Goal: Task Accomplishment & Management: Complete application form

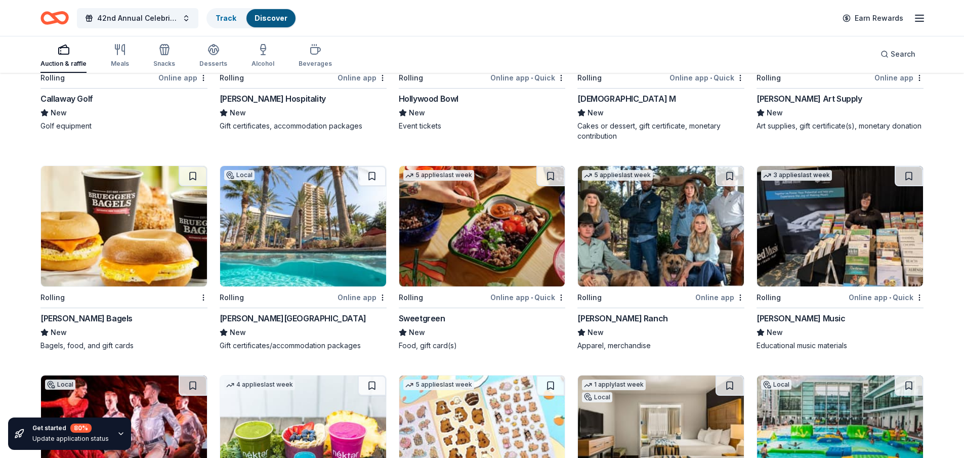
scroll to position [2339, 0]
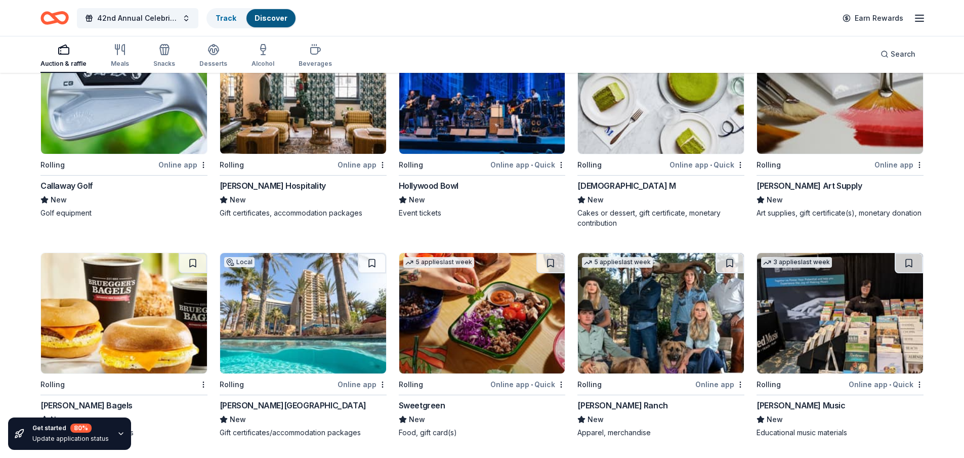
click at [489, 321] on img at bounding box center [482, 313] width 166 height 120
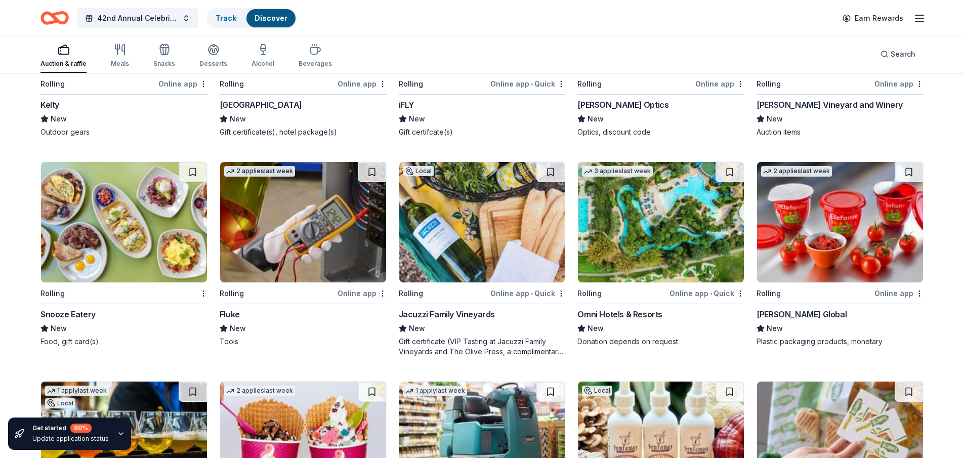
scroll to position [3919, 0]
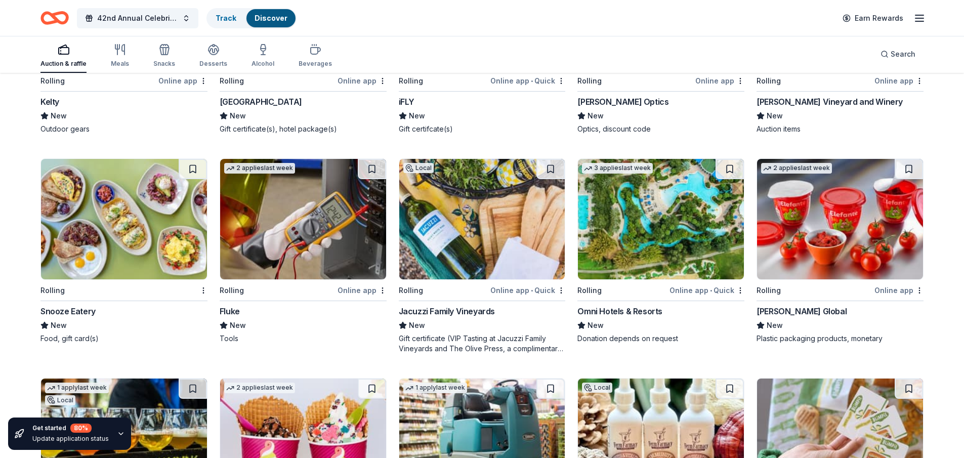
click at [57, 305] on div "Snooze Eatery" at bounding box center [67, 311] width 55 height 12
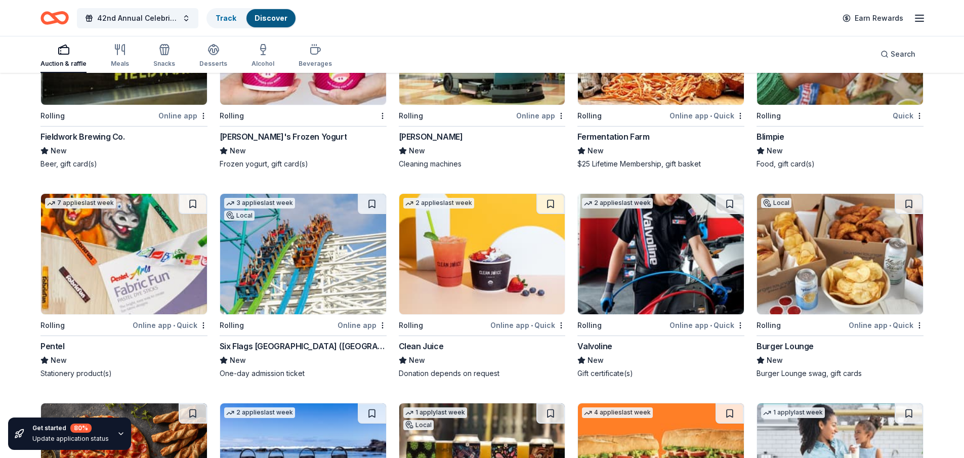
scroll to position [4324, 0]
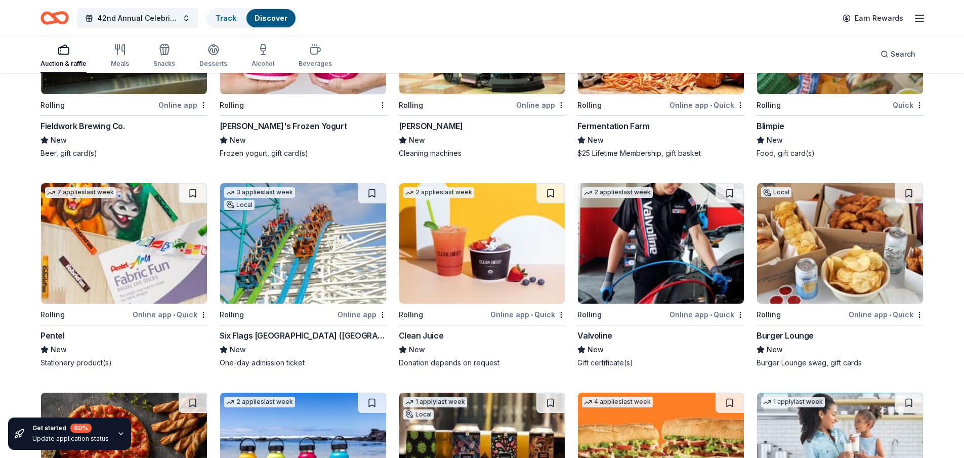
click at [849, 257] on img at bounding box center [840, 243] width 166 height 120
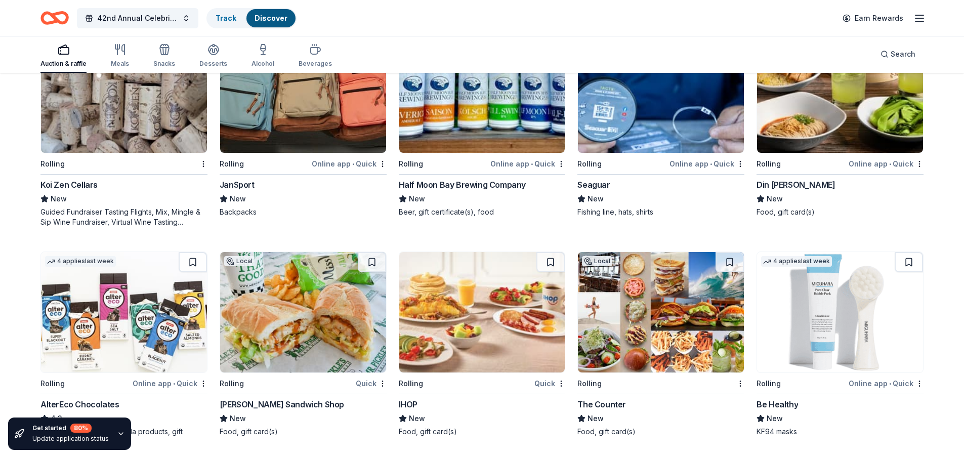
scroll to position [6250, 0]
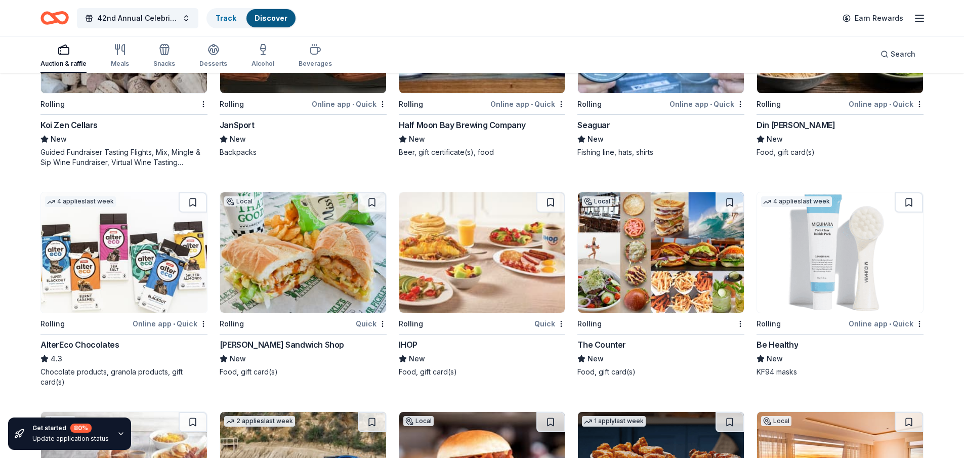
click at [676, 252] on img at bounding box center [661, 252] width 166 height 120
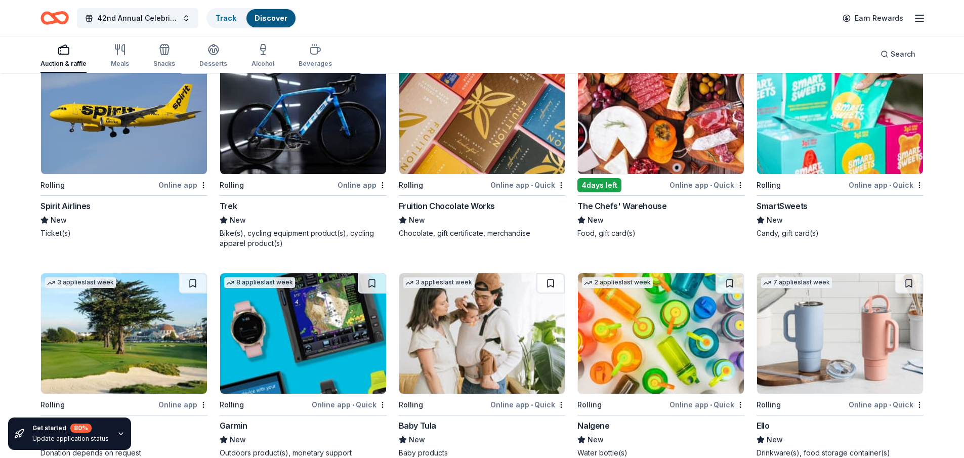
scroll to position [7108, 0]
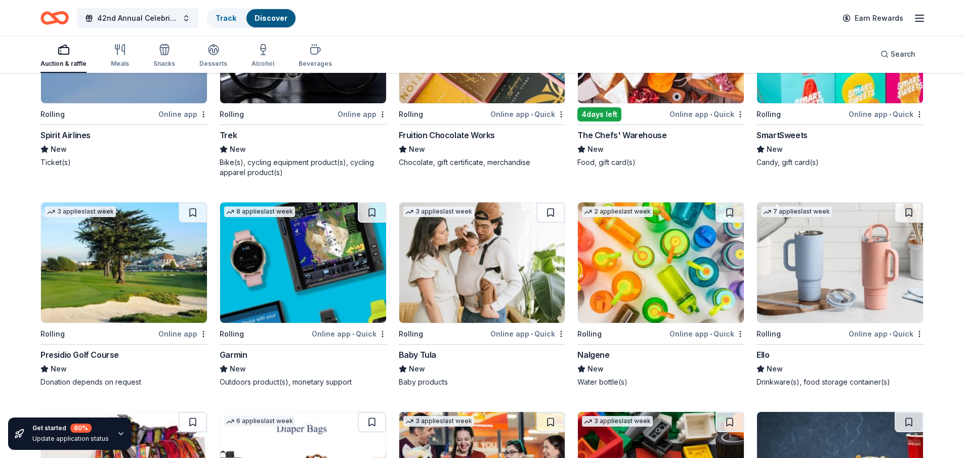
click at [124, 235] on img at bounding box center [124, 262] width 166 height 120
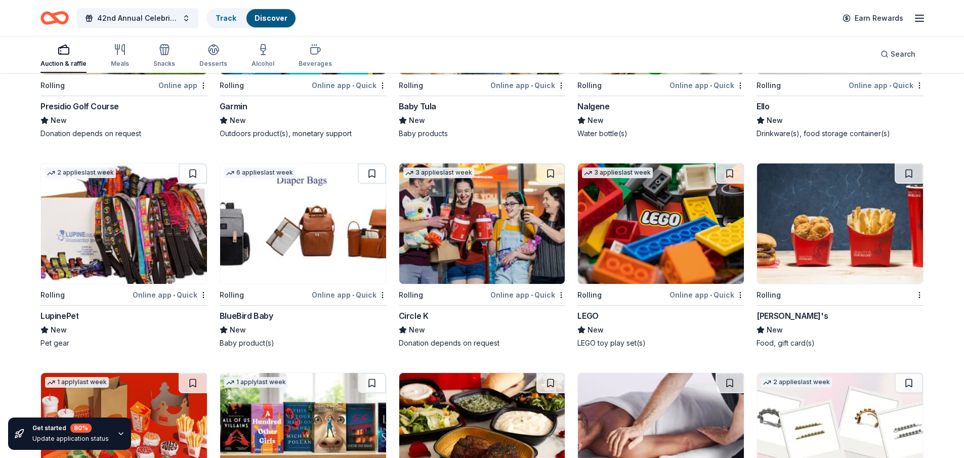
scroll to position [7361, 0]
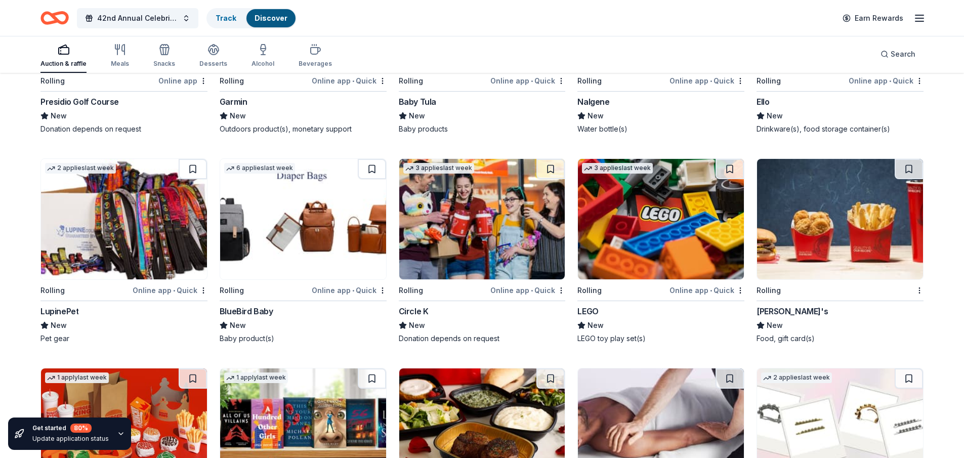
click at [879, 230] on img at bounding box center [840, 219] width 166 height 120
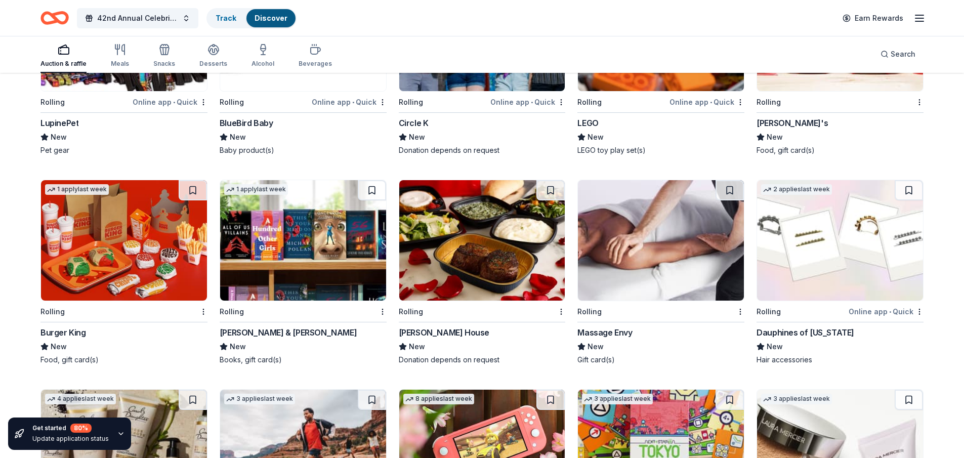
scroll to position [7578, 0]
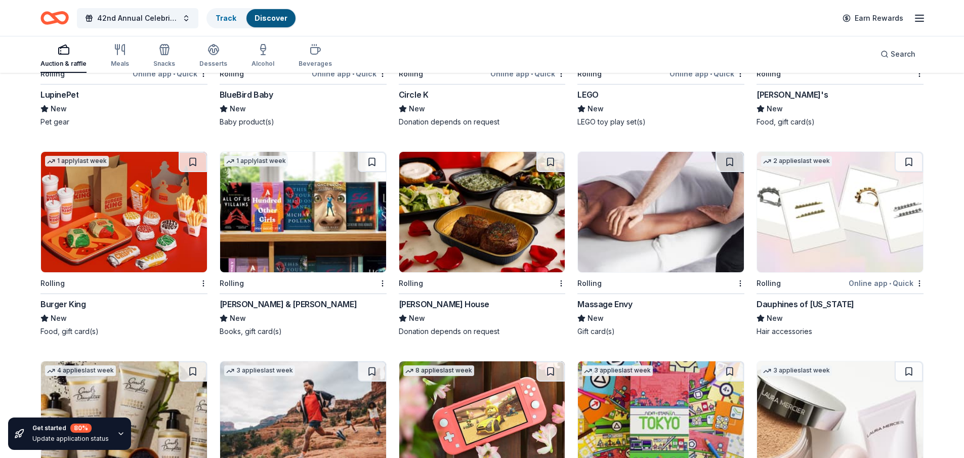
click at [312, 231] on img at bounding box center [303, 212] width 166 height 120
click at [493, 201] on img at bounding box center [482, 212] width 166 height 120
click at [81, 298] on div "Burger King" at bounding box center [63, 304] width 46 height 12
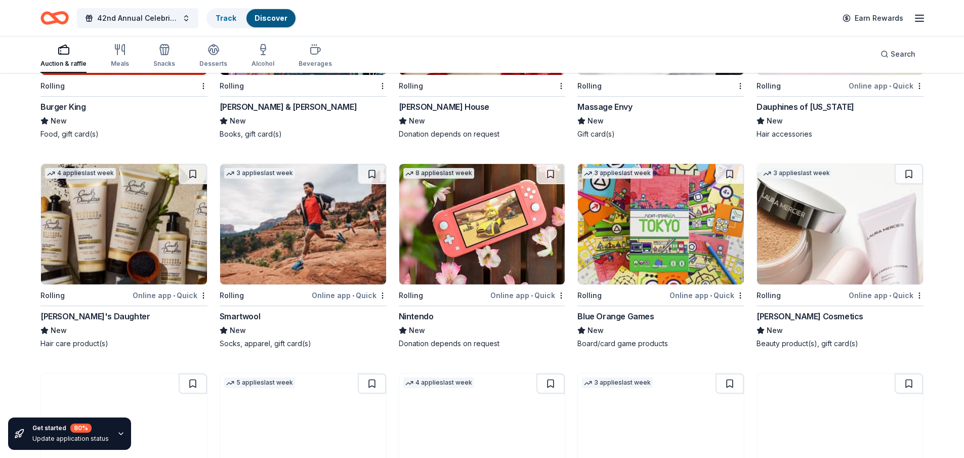
scroll to position [7780, 0]
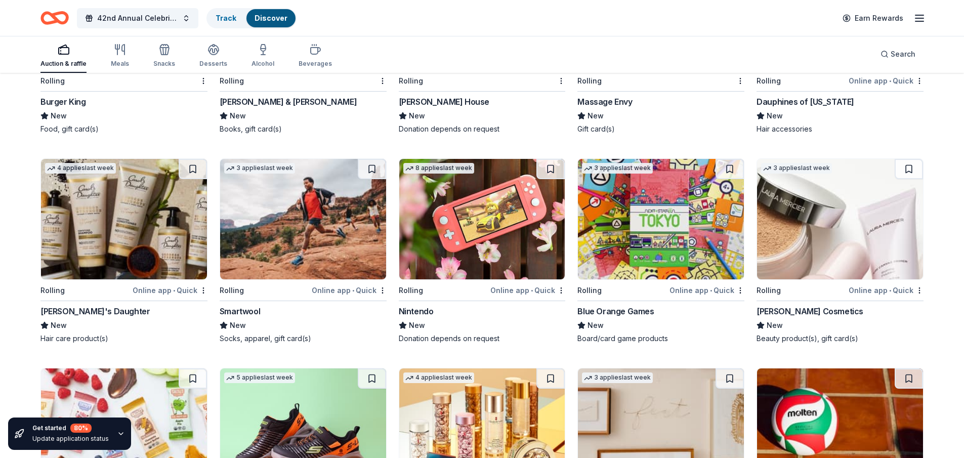
click at [460, 227] on img at bounding box center [482, 219] width 166 height 120
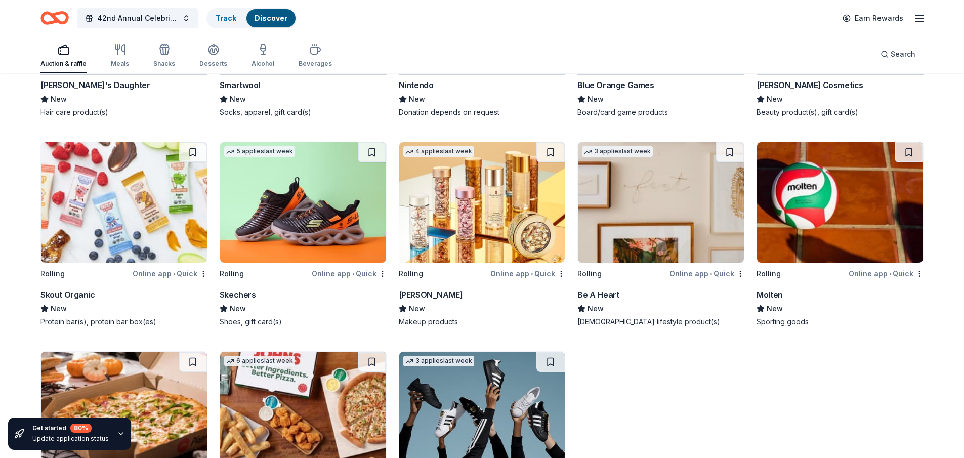
scroll to position [8095, 0]
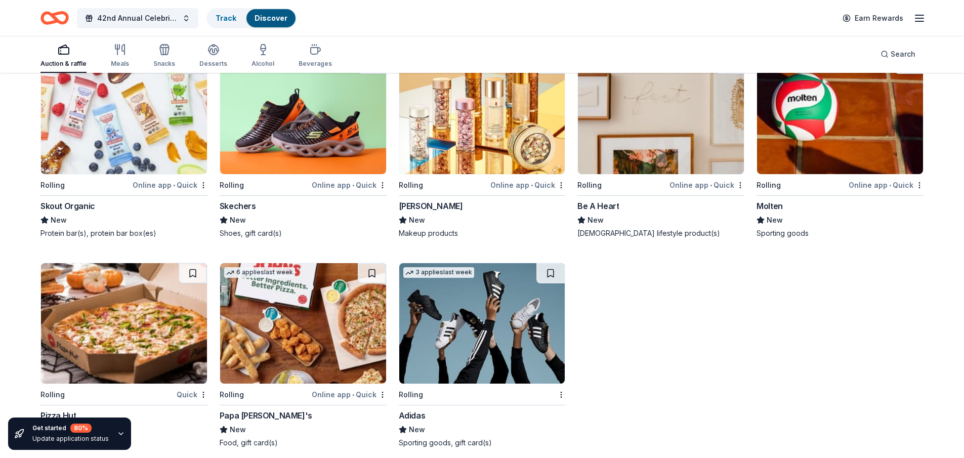
click at [479, 312] on img at bounding box center [482, 323] width 166 height 120
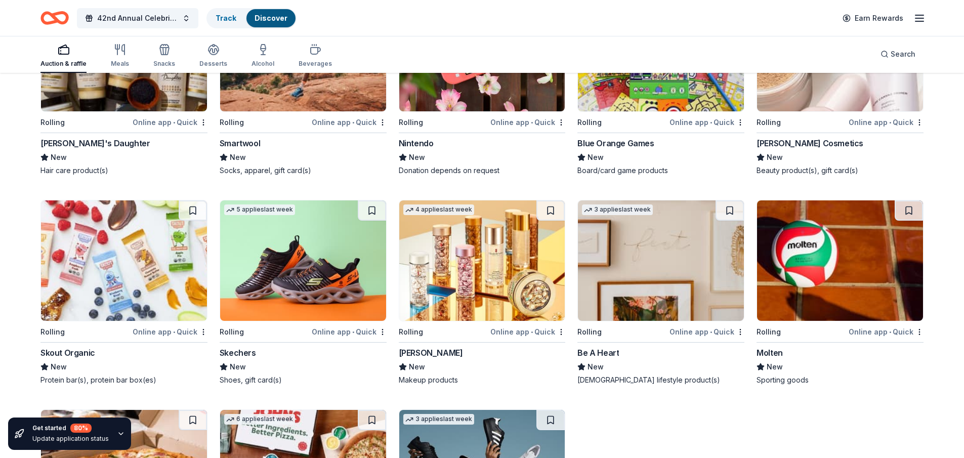
scroll to position [7943, 0]
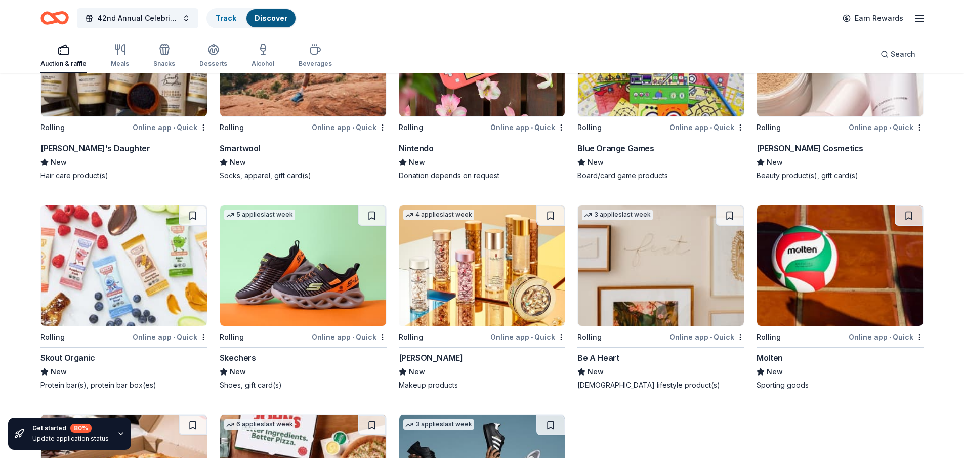
click at [817, 281] on img at bounding box center [840, 265] width 166 height 120
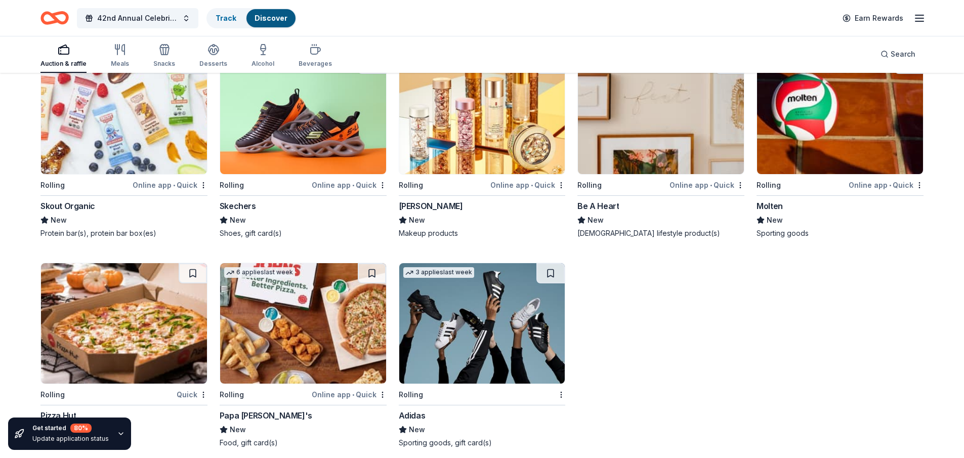
click at [109, 339] on img at bounding box center [124, 323] width 166 height 120
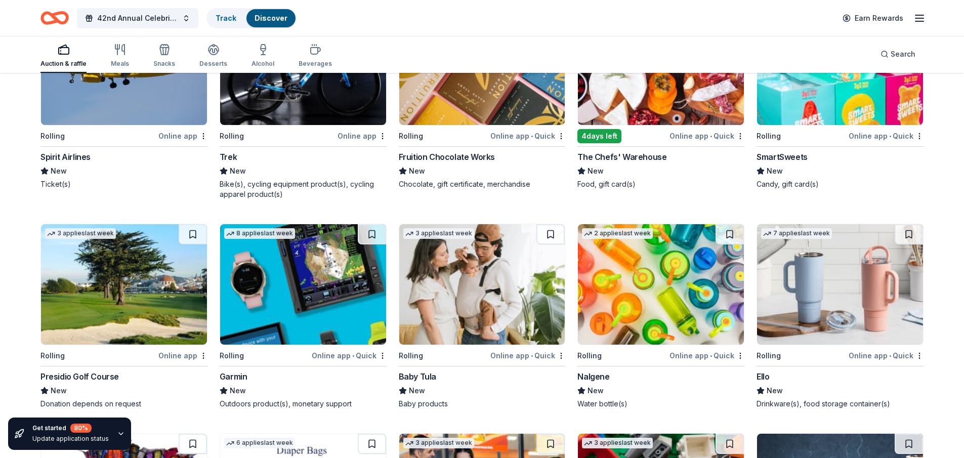
scroll to position [7033, 0]
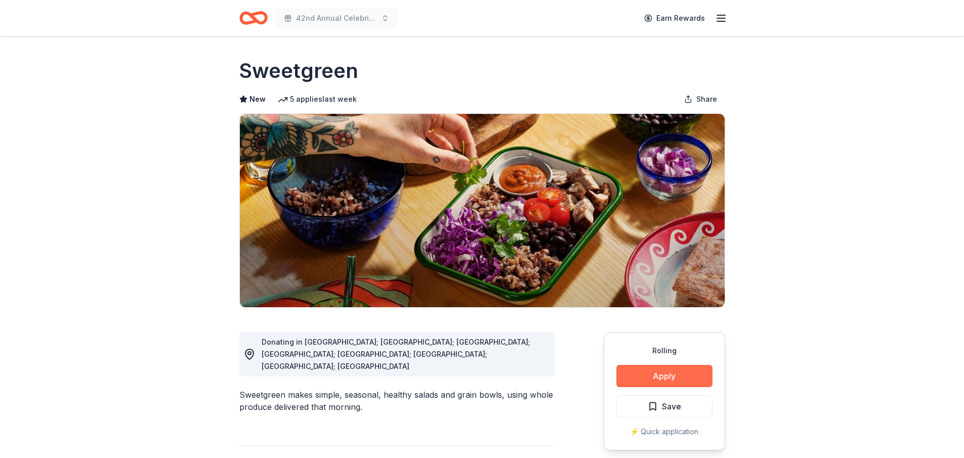
click at [671, 377] on button "Apply" at bounding box center [664, 376] width 96 height 22
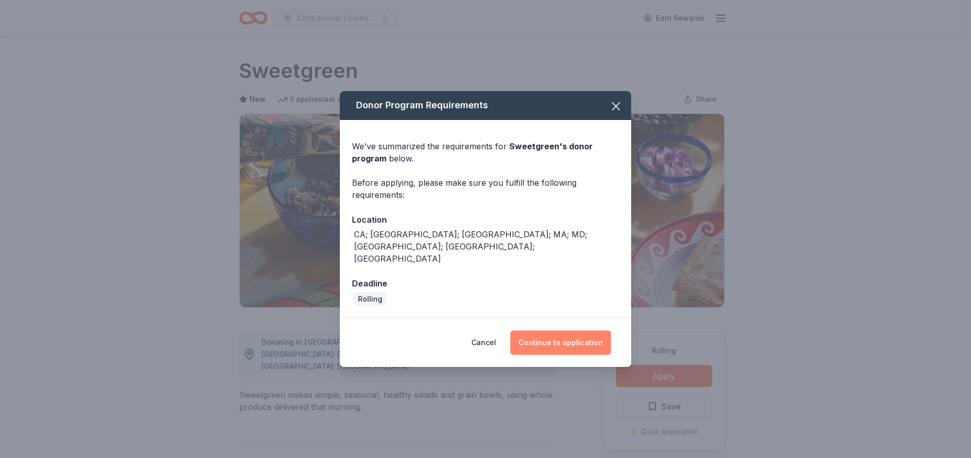
click at [570, 330] on button "Continue to application" at bounding box center [560, 342] width 101 height 24
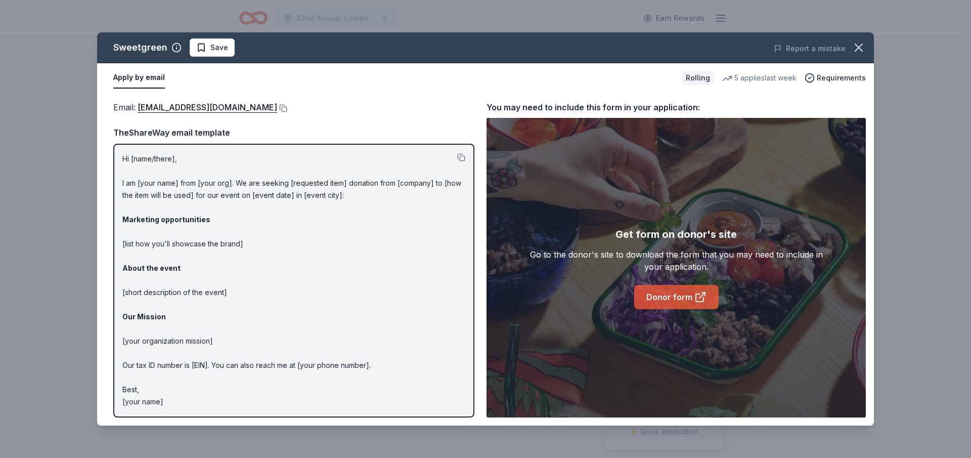
click at [698, 290] on link "Donor form" at bounding box center [676, 297] width 84 height 24
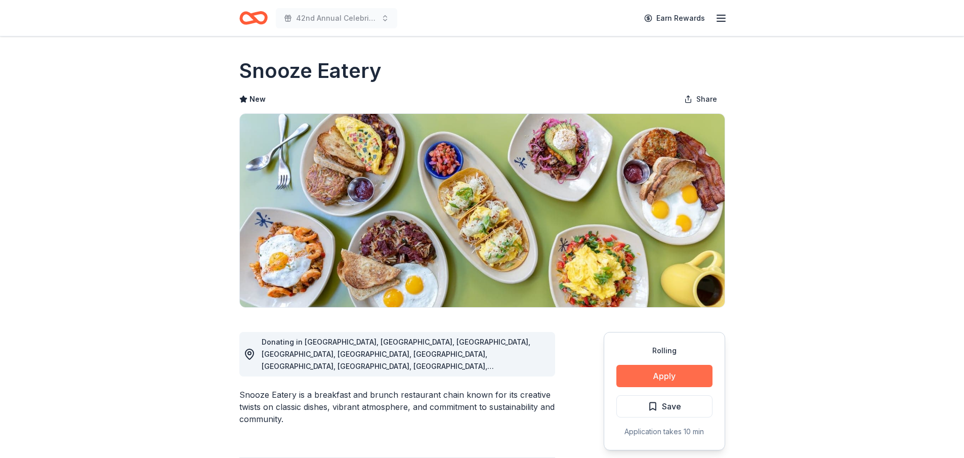
click at [654, 372] on button "Apply" at bounding box center [664, 376] width 96 height 22
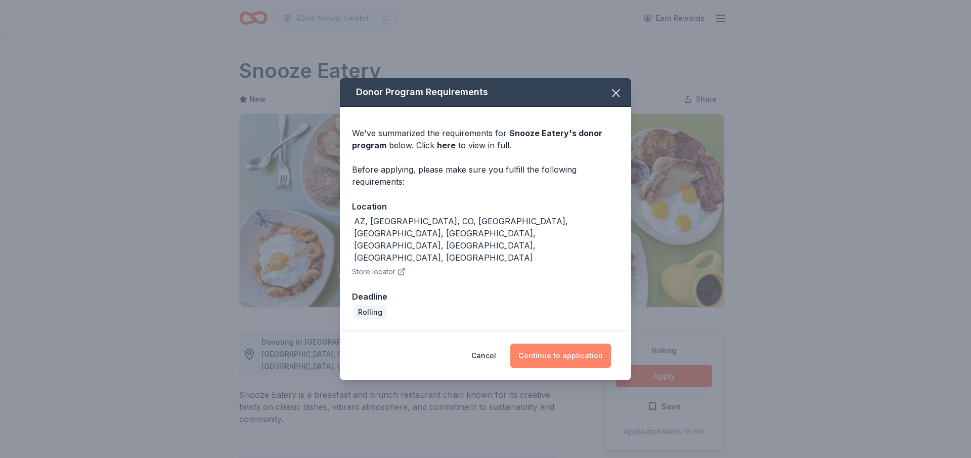
click at [554, 344] on button "Continue to application" at bounding box center [560, 356] width 101 height 24
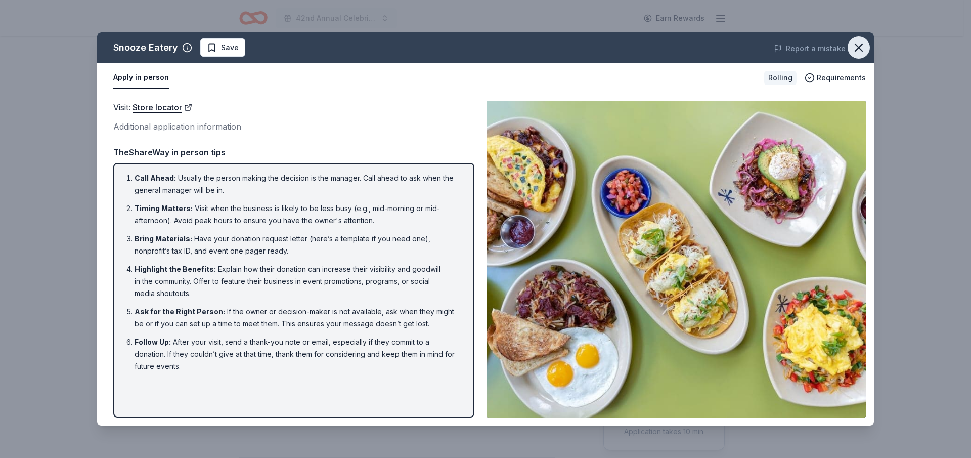
click at [856, 40] on icon "button" at bounding box center [859, 47] width 14 height 14
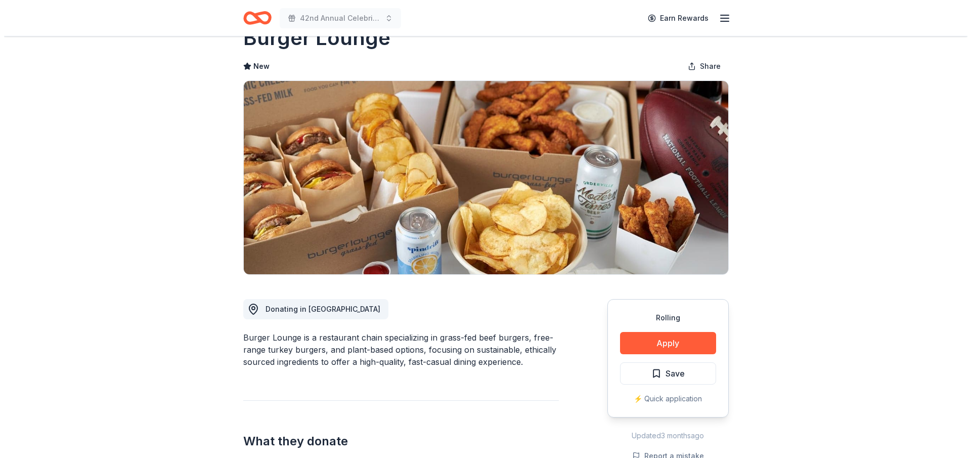
scroll to position [51, 0]
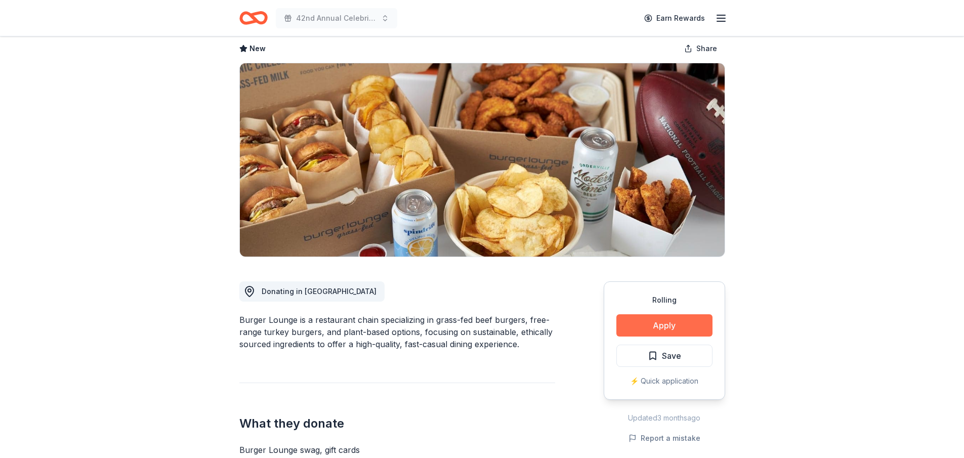
click at [663, 329] on button "Apply" at bounding box center [664, 325] width 96 height 22
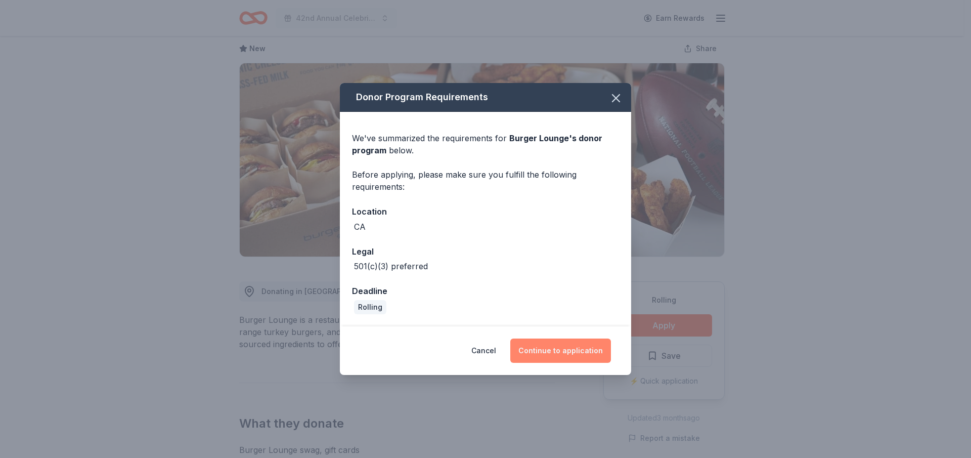
drag, startPoint x: 579, startPoint y: 350, endPoint x: 576, endPoint y: 359, distance: 9.6
click at [579, 350] on button "Continue to application" at bounding box center [560, 350] width 101 height 24
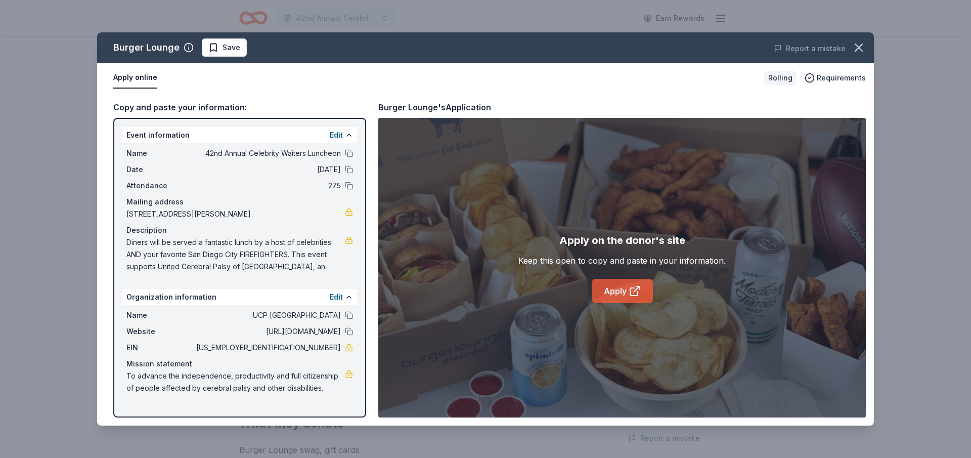
click at [619, 287] on link "Apply" at bounding box center [622, 291] width 61 height 24
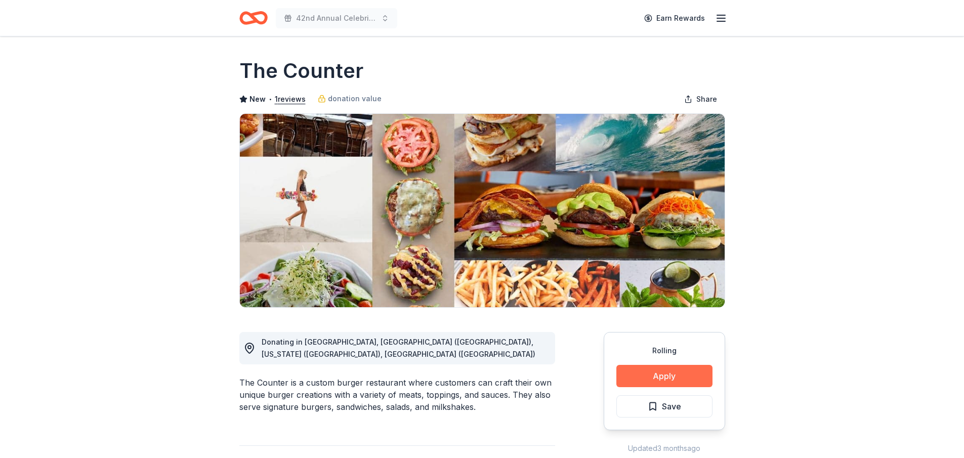
click at [661, 367] on button "Apply" at bounding box center [664, 376] width 96 height 22
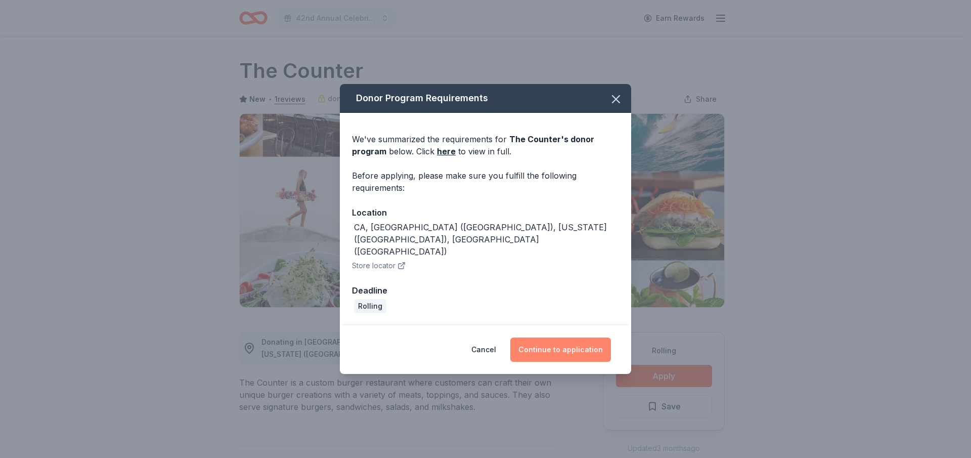
click at [571, 337] on button "Continue to application" at bounding box center [560, 349] width 101 height 24
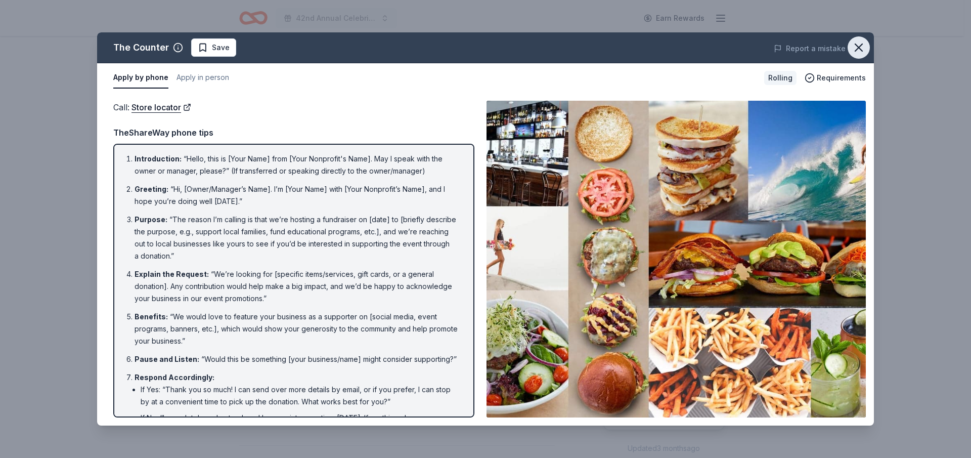
click at [859, 52] on icon "button" at bounding box center [859, 47] width 14 height 14
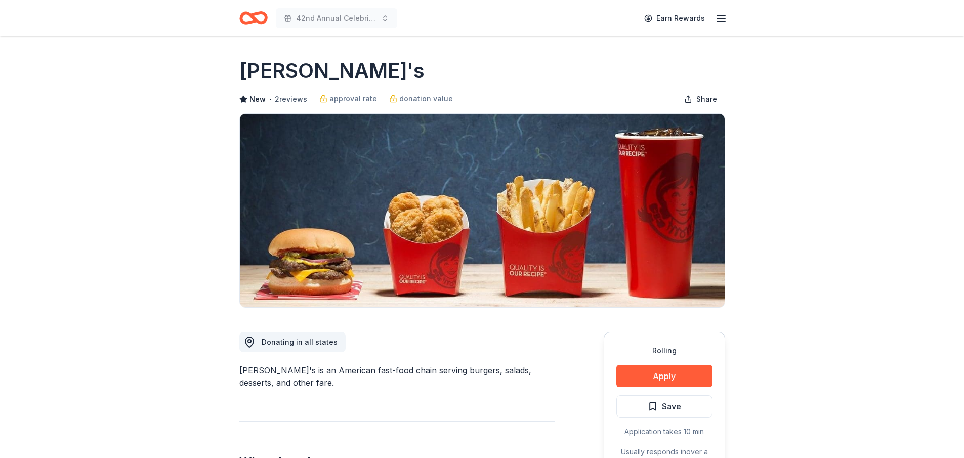
click at [288, 95] on button "2 reviews" at bounding box center [291, 99] width 32 height 12
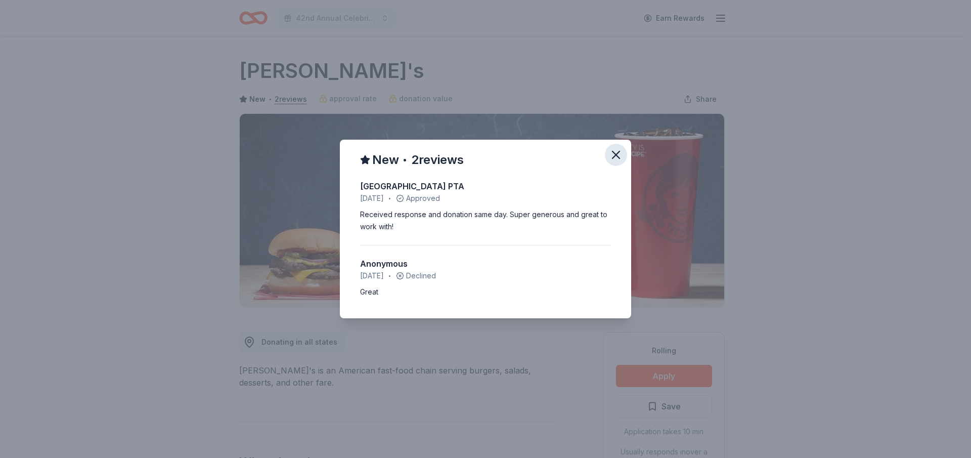
click at [615, 152] on icon "button" at bounding box center [616, 155] width 14 height 14
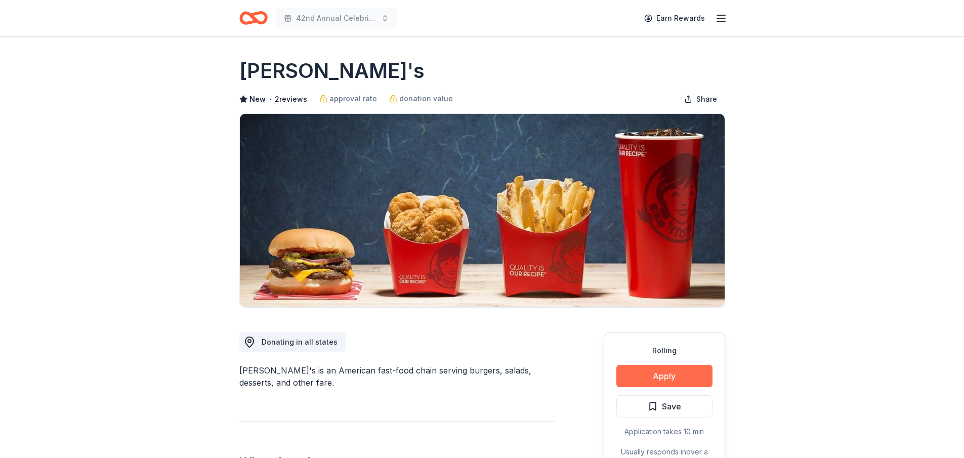
click at [674, 377] on button "Apply" at bounding box center [664, 376] width 96 height 22
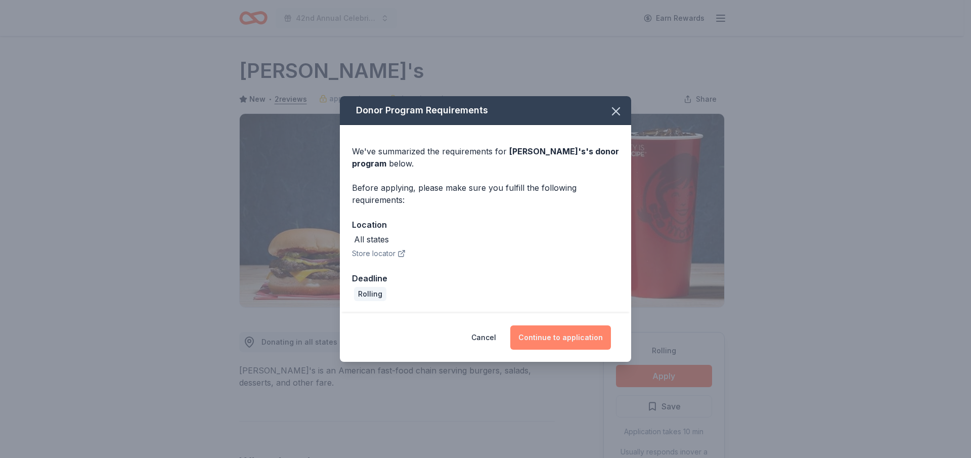
click at [562, 334] on button "Continue to application" at bounding box center [560, 337] width 101 height 24
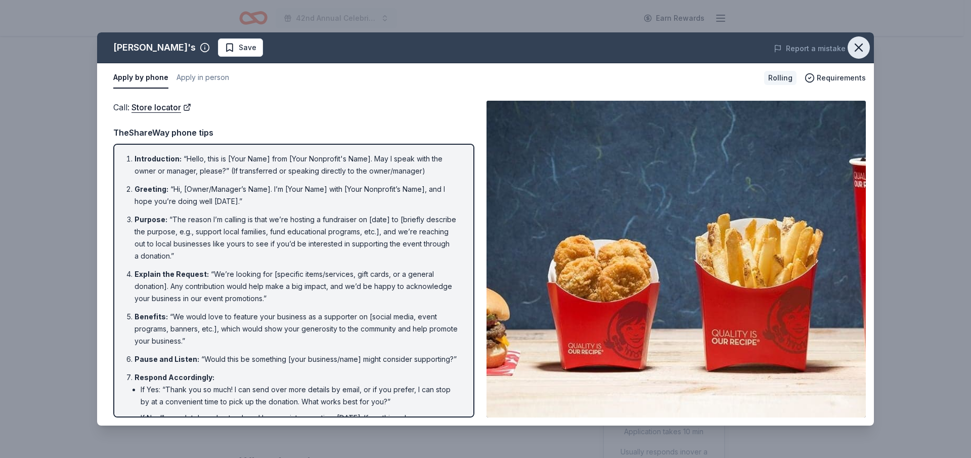
click at [861, 47] on icon "button" at bounding box center [858, 47] width 7 height 7
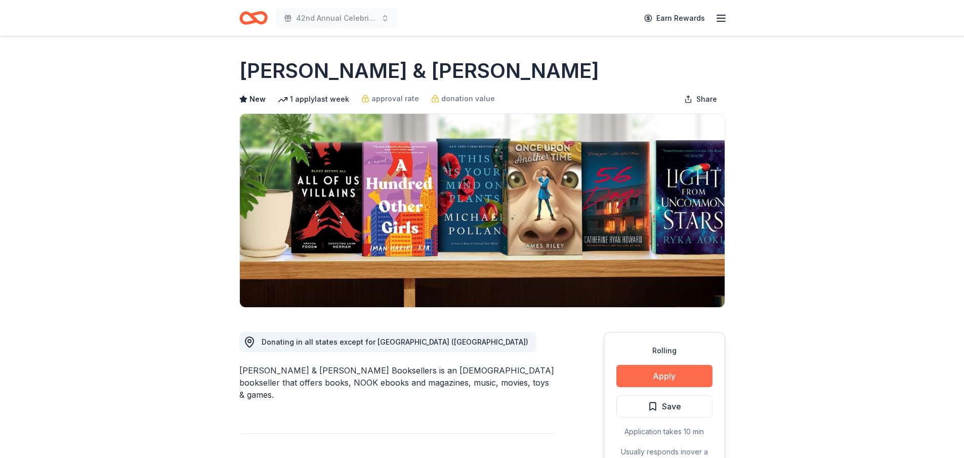
click at [670, 369] on button "Apply" at bounding box center [664, 376] width 96 height 22
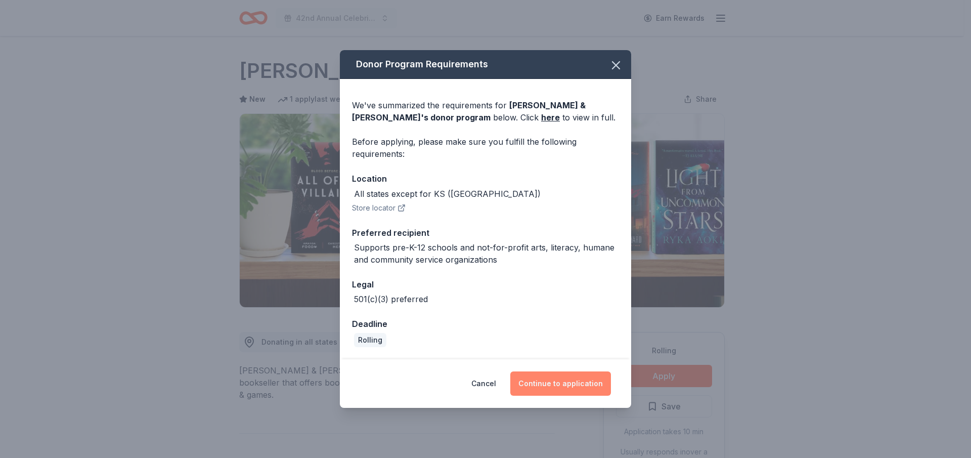
click at [549, 378] on button "Continue to application" at bounding box center [560, 383] width 101 height 24
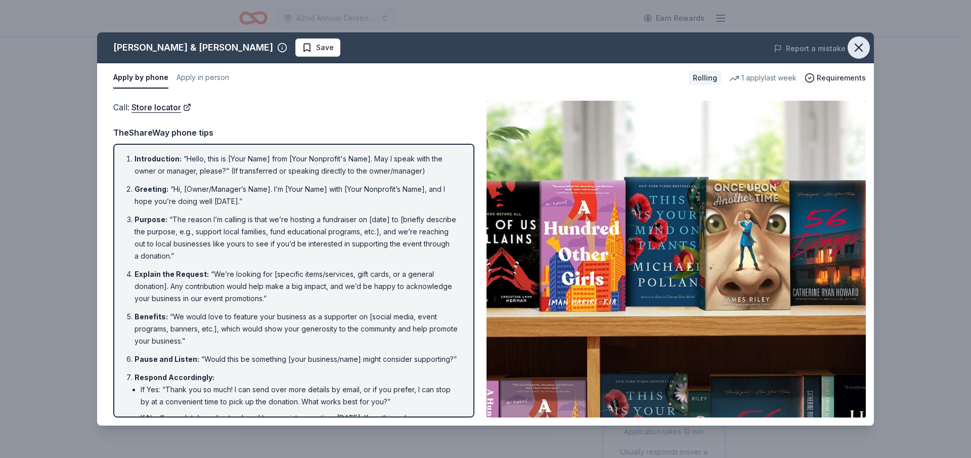
click at [856, 44] on icon "button" at bounding box center [859, 47] width 14 height 14
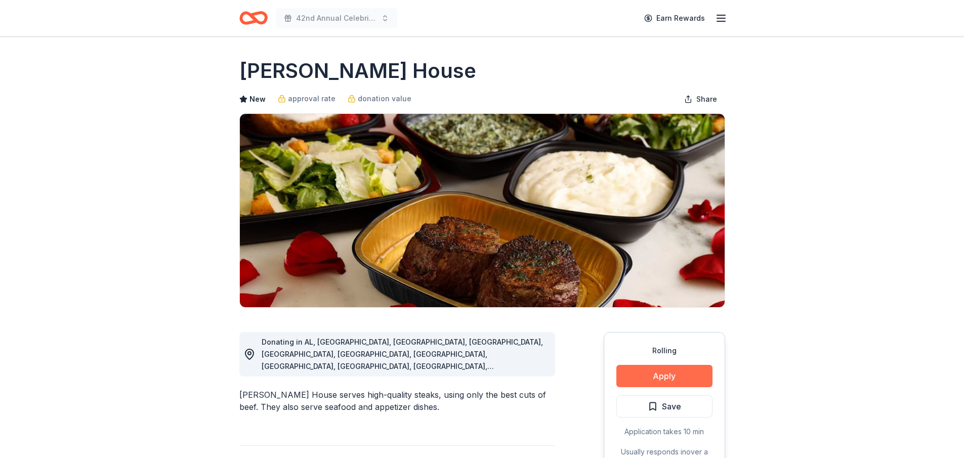
click at [685, 373] on button "Apply" at bounding box center [664, 376] width 96 height 22
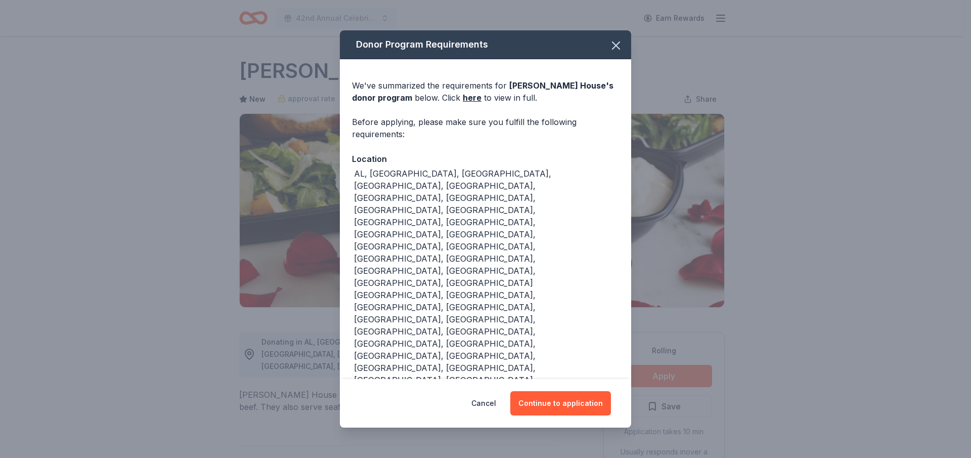
click at [685, 373] on div "Donor Program Requirements We've summarized the requirements for Ruth's Chris S…" at bounding box center [485, 229] width 971 height 458
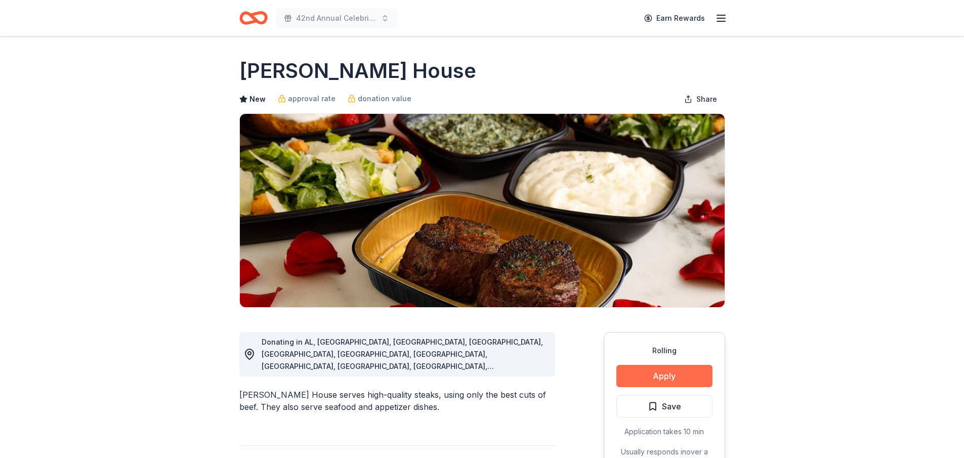
click at [685, 373] on button "Apply" at bounding box center [664, 376] width 96 height 22
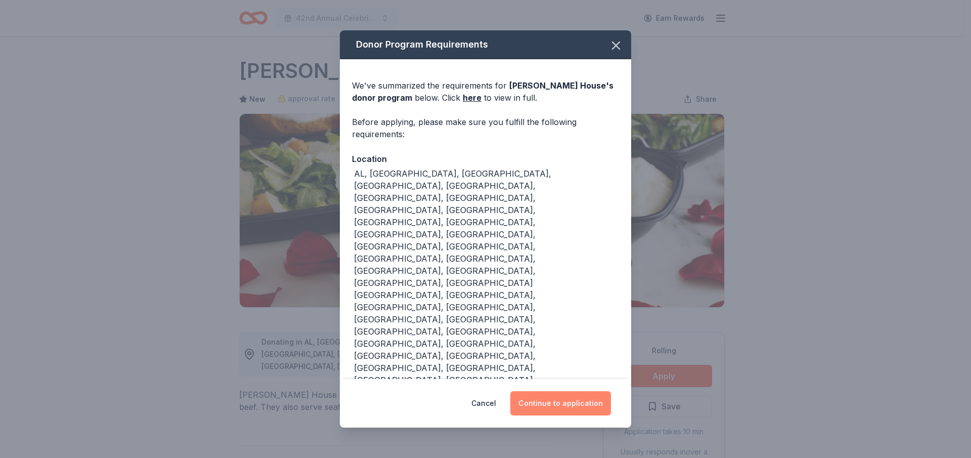
click at [560, 391] on button "Continue to application" at bounding box center [560, 403] width 101 height 24
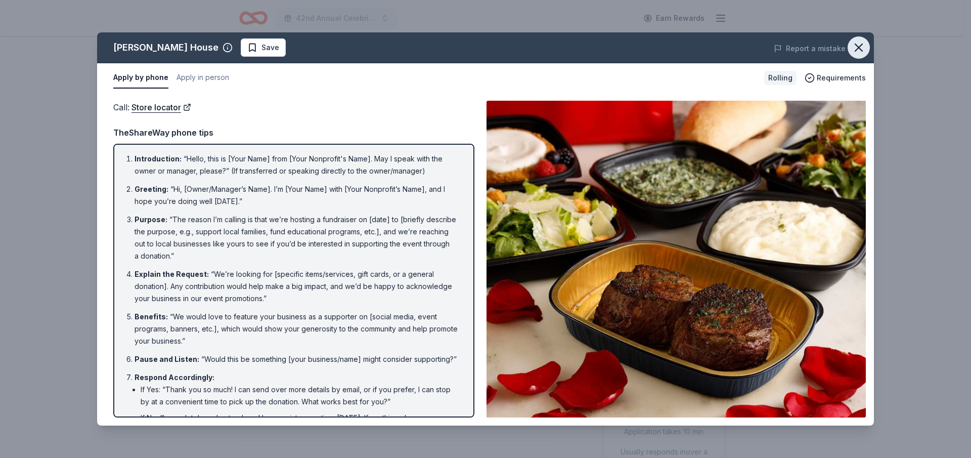
click at [858, 39] on button "button" at bounding box center [859, 47] width 22 height 22
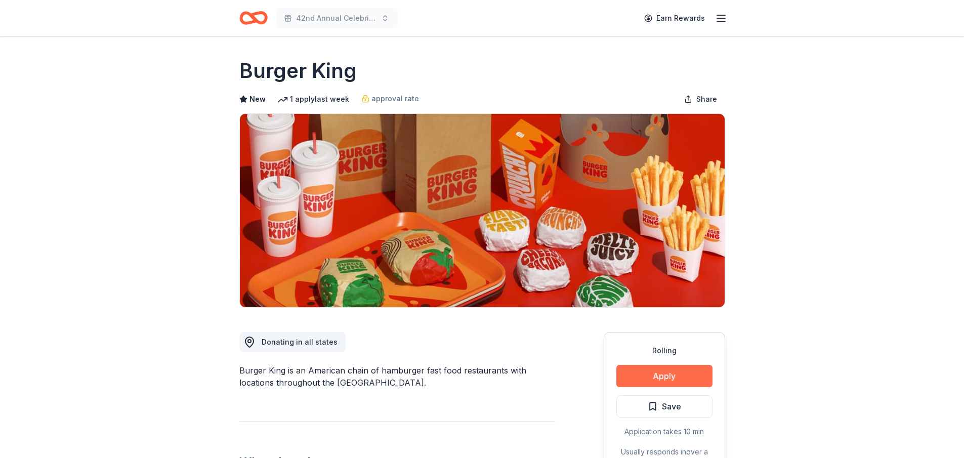
click at [677, 381] on button "Apply" at bounding box center [664, 376] width 96 height 22
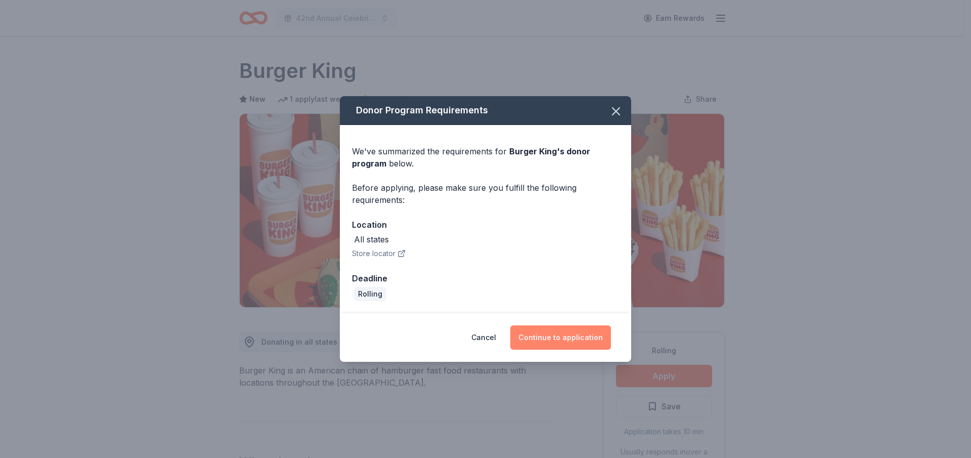
click at [545, 332] on button "Continue to application" at bounding box center [560, 337] width 101 height 24
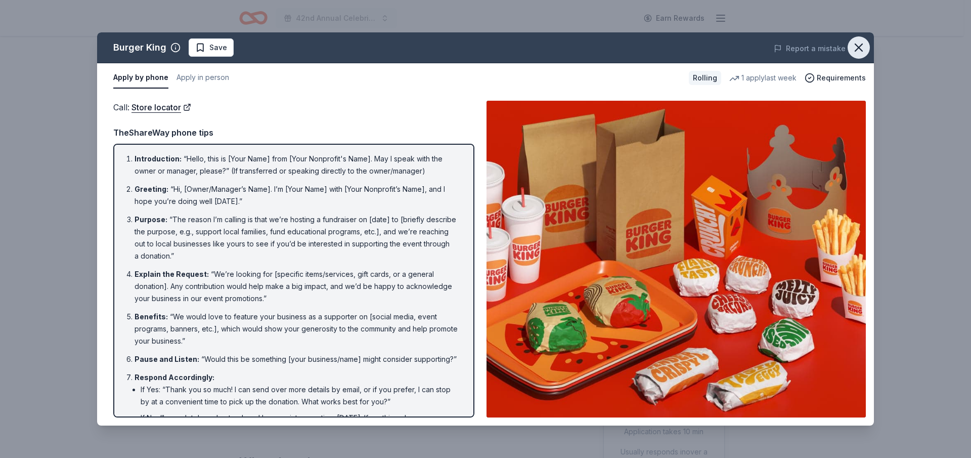
click at [856, 46] on icon "button" at bounding box center [859, 47] width 14 height 14
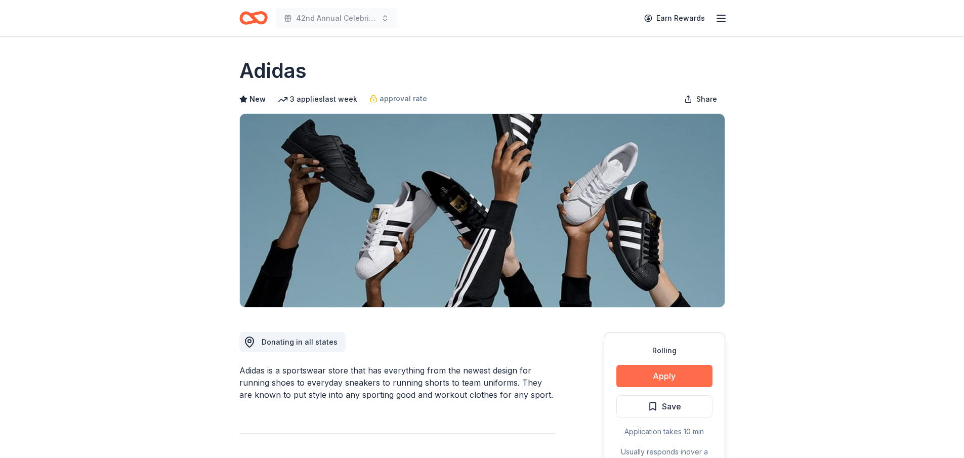
click at [693, 375] on button "Apply" at bounding box center [664, 376] width 96 height 22
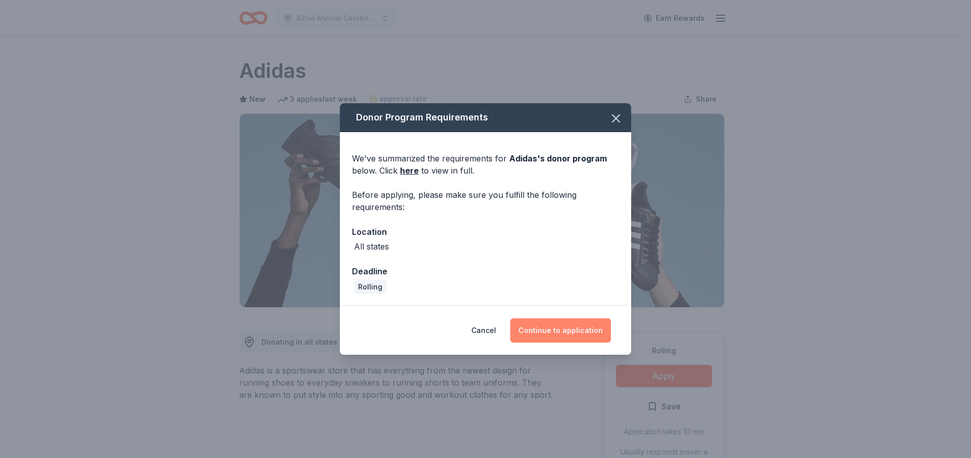
click at [581, 331] on button "Continue to application" at bounding box center [560, 330] width 101 height 24
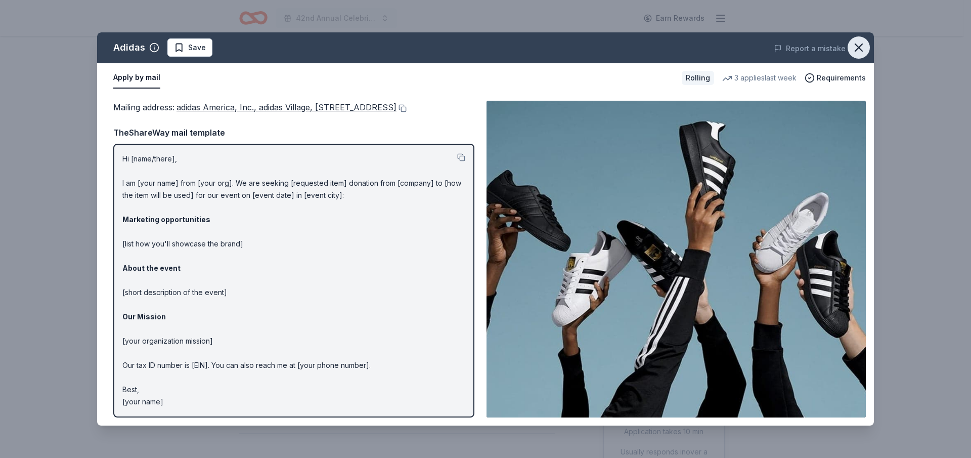
click at [858, 48] on icon "button" at bounding box center [859, 47] width 14 height 14
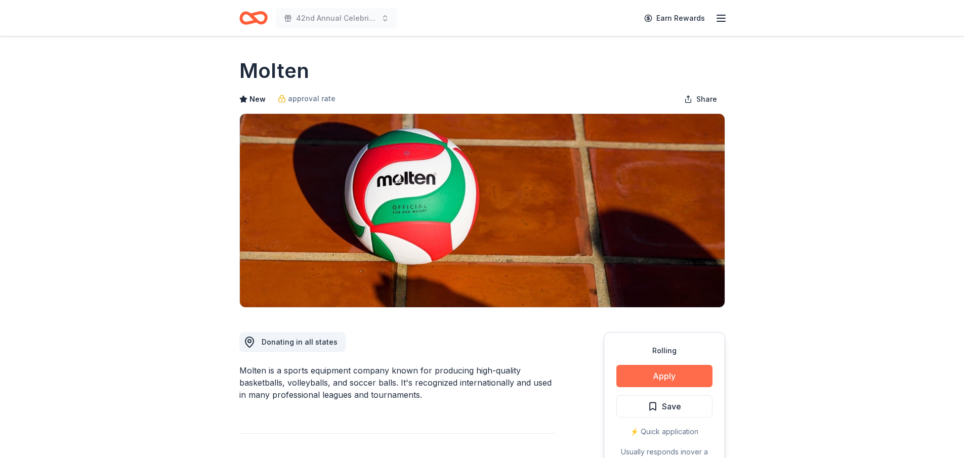
click at [672, 372] on button "Apply" at bounding box center [664, 376] width 96 height 22
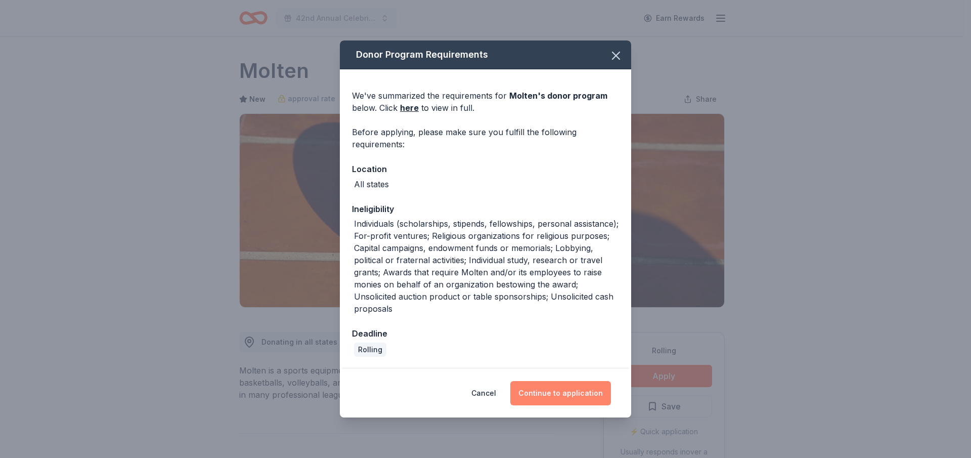
click at [558, 388] on button "Continue to application" at bounding box center [560, 393] width 101 height 24
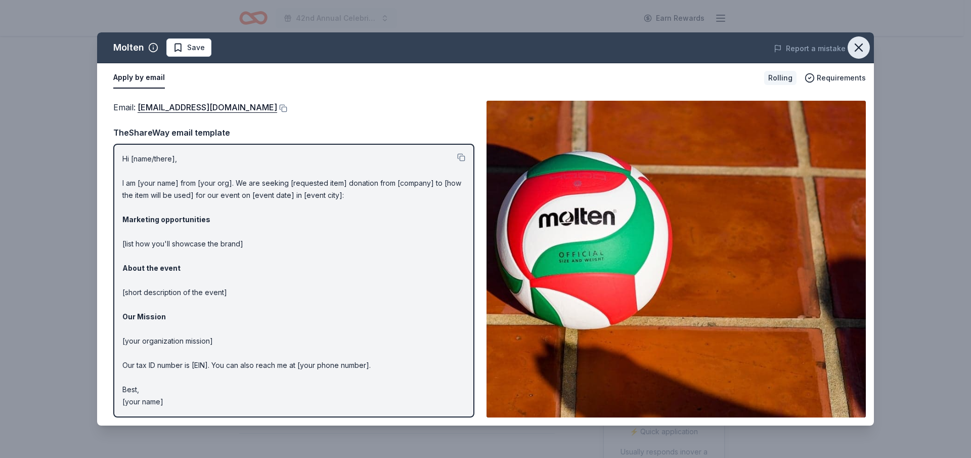
click at [857, 46] on icon "button" at bounding box center [858, 47] width 7 height 7
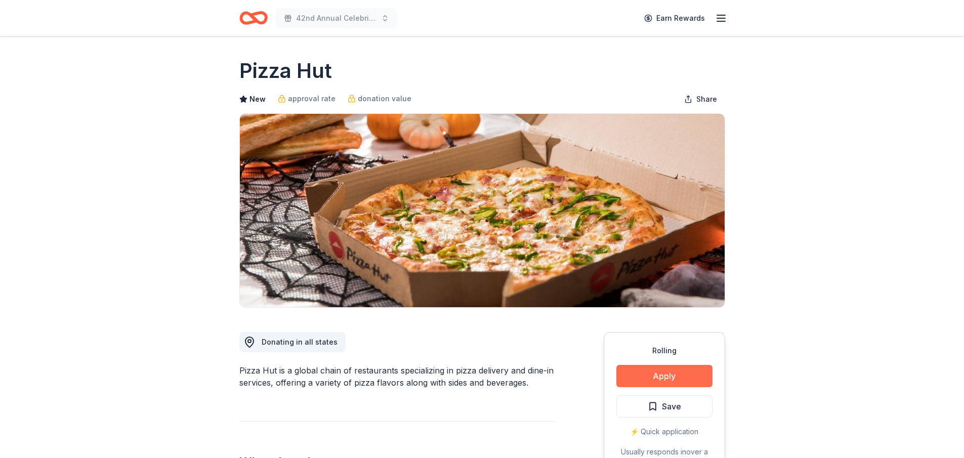
click at [676, 380] on button "Apply" at bounding box center [664, 376] width 96 height 22
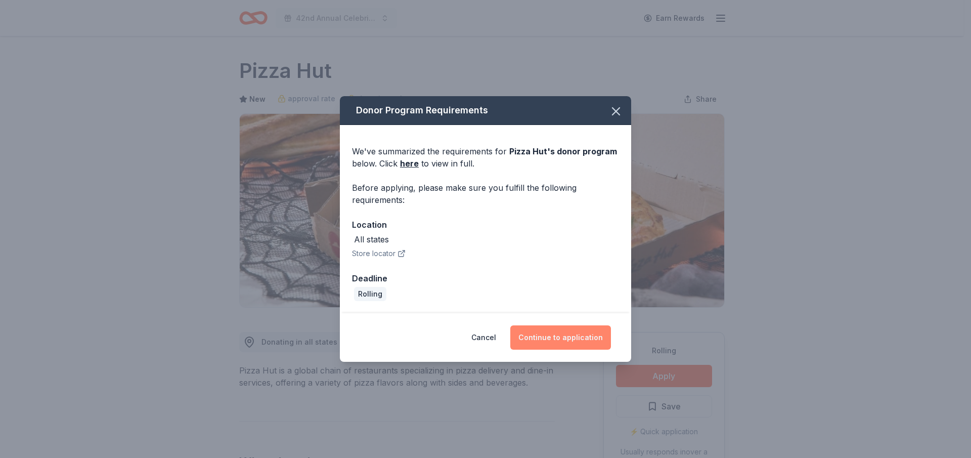
click at [580, 331] on button "Continue to application" at bounding box center [560, 337] width 101 height 24
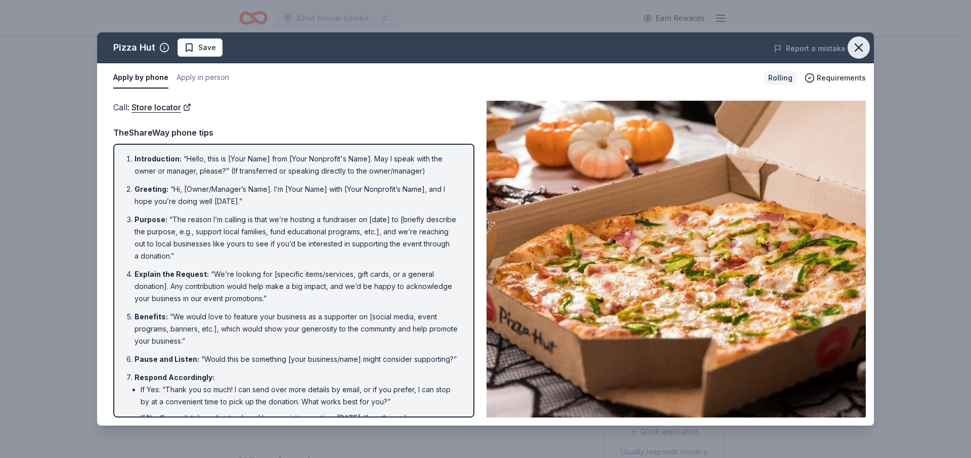
click at [855, 47] on icon "button" at bounding box center [859, 47] width 14 height 14
